Goal: Find specific page/section

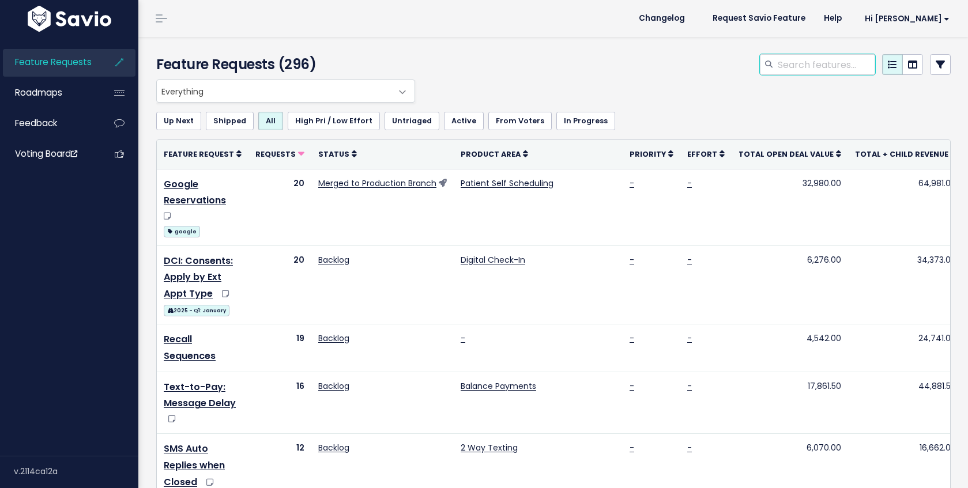
click at [787, 70] on input "search" at bounding box center [826, 64] width 99 height 21
type input "delay"
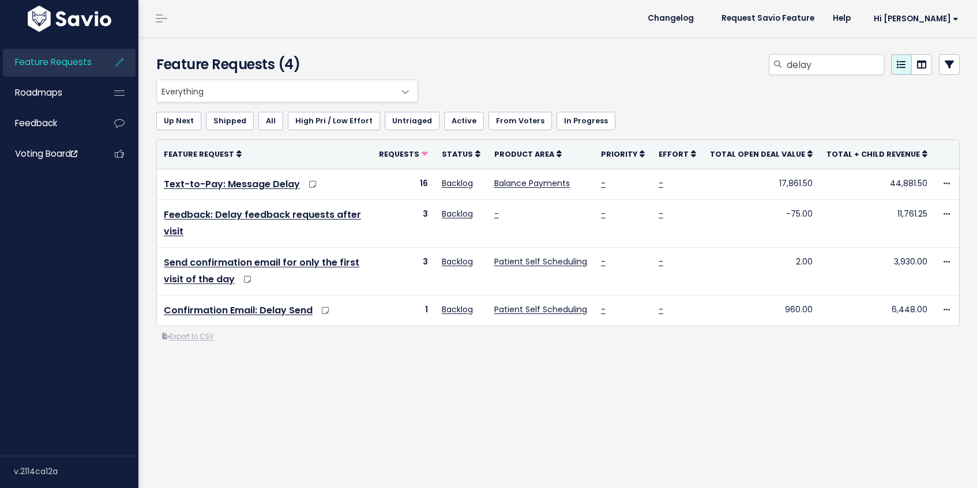
click at [498, 370] on div "Everything No Product Area 2 Way Texting Balance Payments Broadcast Messaging D…" at bounding box center [558, 258] width 821 height 356
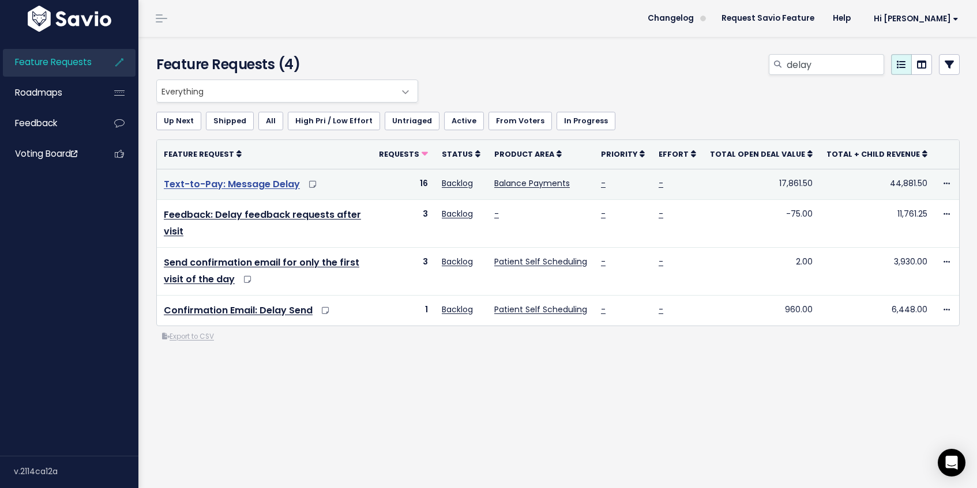
click at [254, 186] on link "Text-to-Pay: Message Delay" at bounding box center [232, 184] width 136 height 13
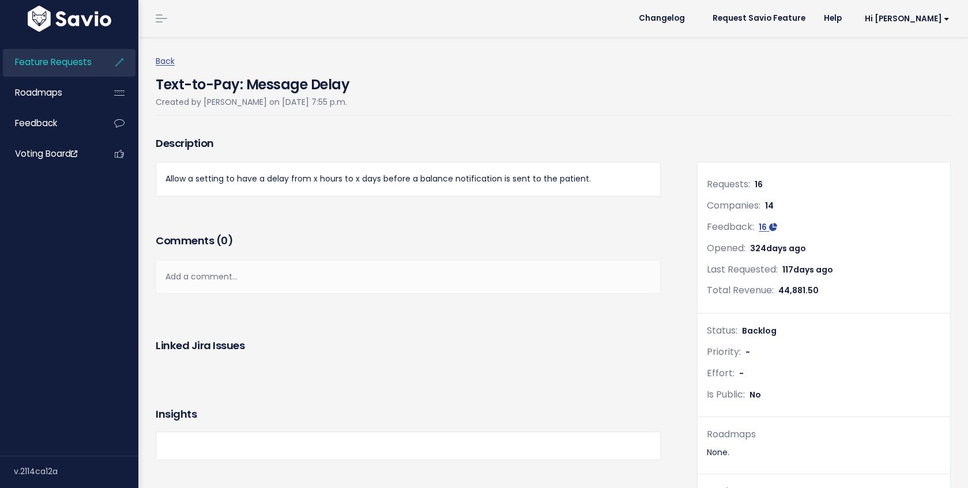
click at [477, 219] on div "Description Allow a setting to have a delay from x hours to x days before a bal…" at bounding box center [408, 181] width 522 height 97
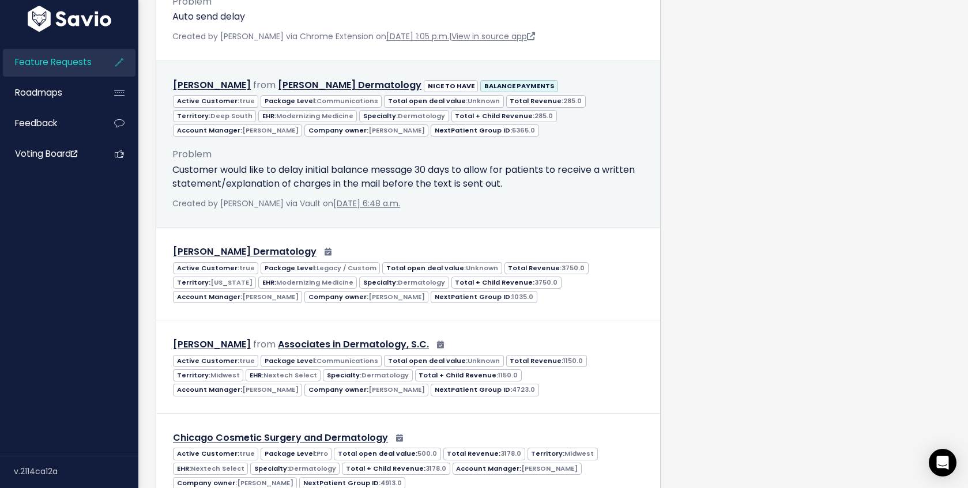
scroll to position [687, 0]
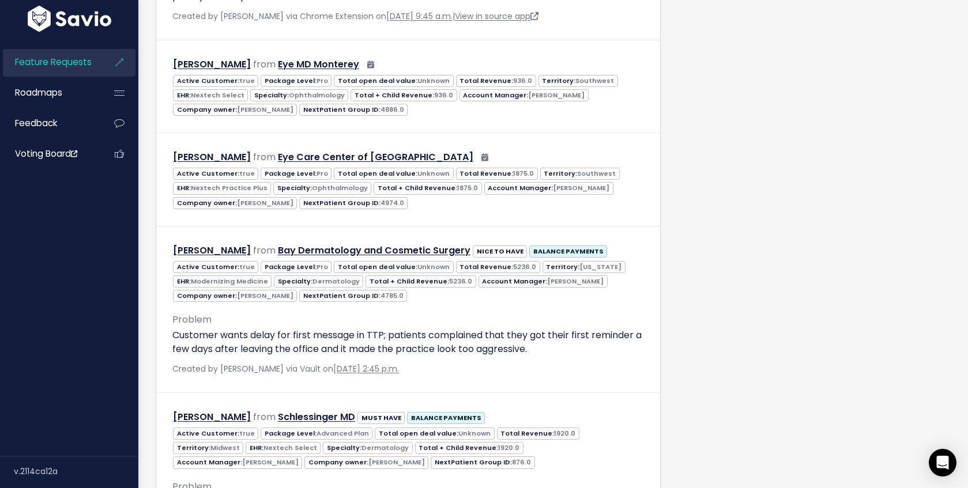
scroll to position [2517, 0]
